Goal: Obtain resource: Download file/media

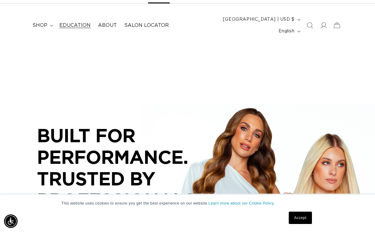
scroll to position [0, 331]
click at [75, 22] on span "Education" at bounding box center [74, 25] width 31 height 6
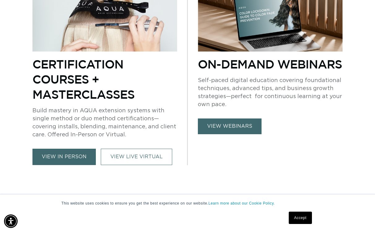
scroll to position [274, 0]
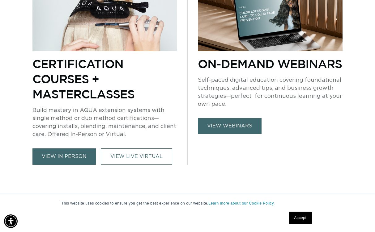
click at [231, 118] on link "view webinars" at bounding box center [230, 126] width 64 height 16
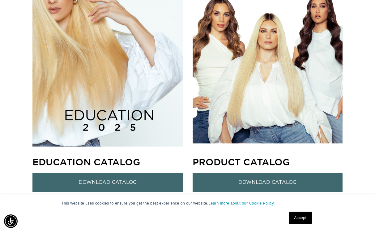
scroll to position [0, 331]
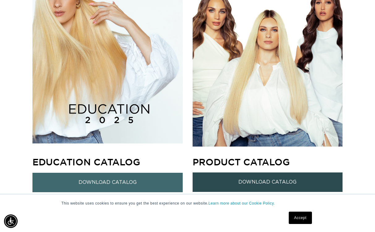
click at [207, 173] on link "Download Catalog" at bounding box center [268, 182] width 150 height 19
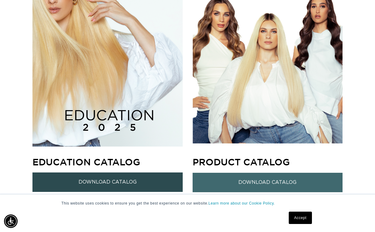
scroll to position [0, 662]
click at [96, 173] on link "Download Catalog" at bounding box center [107, 182] width 150 height 19
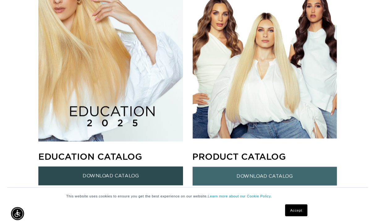
scroll to position [0, 0]
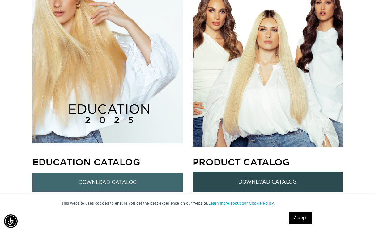
click at [221, 173] on link "Download Catalog" at bounding box center [268, 182] width 150 height 19
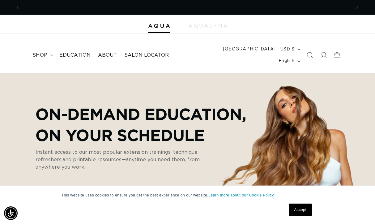
scroll to position [0, 331]
